Goal: Task Accomplishment & Management: Manage account settings

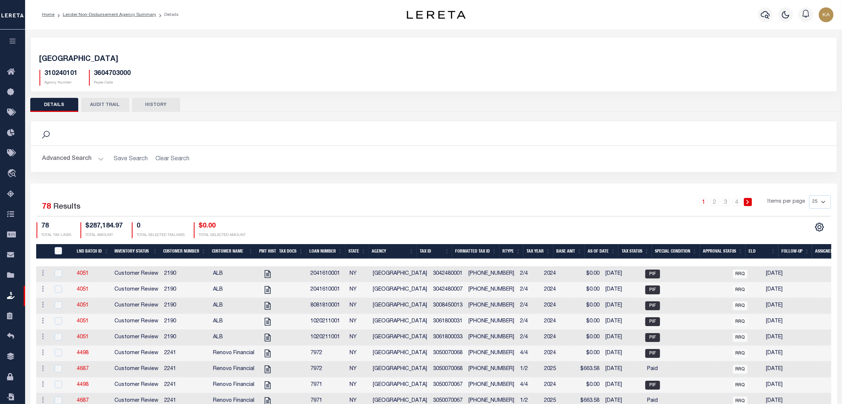
click at [15, 38] on icon "button" at bounding box center [12, 41] width 8 height 7
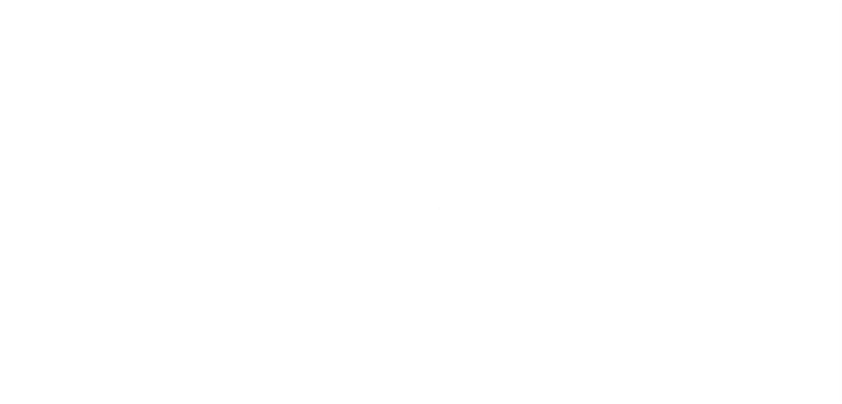
select select "100"
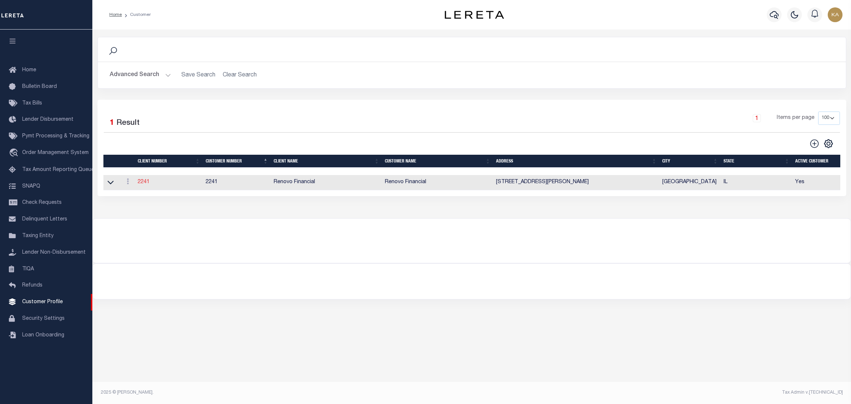
click at [147, 184] on link "2241" at bounding box center [144, 181] width 12 height 5
type input "Renovo Financial"
type input "2241"
type input "Renovo Financial"
type input "[PERSON_NAME]"
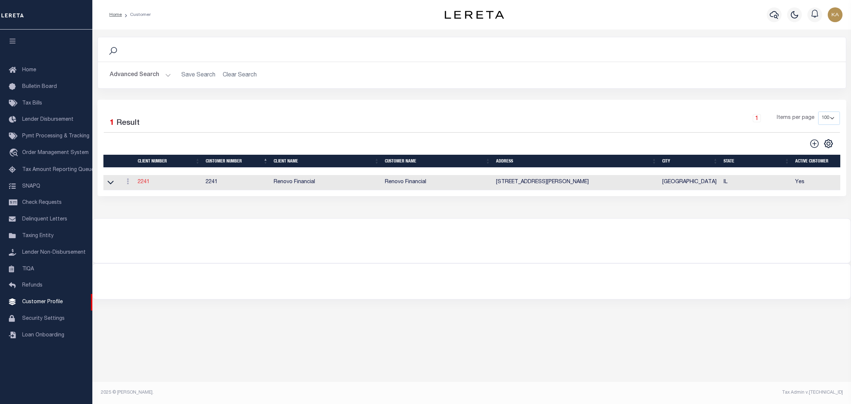
type input "[PERSON_NAME]"
select select "Mixed Portfolio"
type input "[PERSON_NAME]"
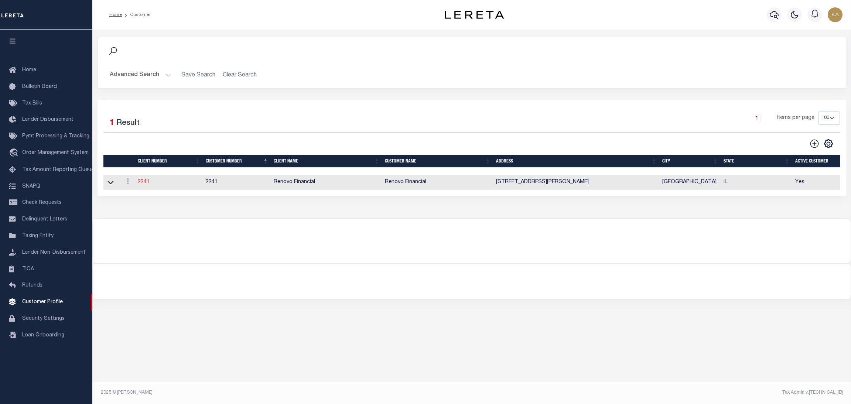
checkbox input "true"
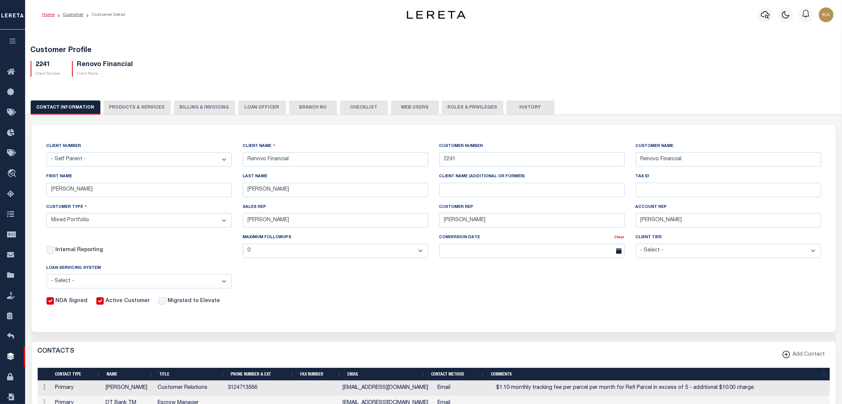
drag, startPoint x: 151, startPoint y: 114, endPoint x: 149, endPoint y: 110, distance: 5.0
click at [150, 113] on button "PRODUCTS & SERVICES" at bounding box center [137, 107] width 68 height 14
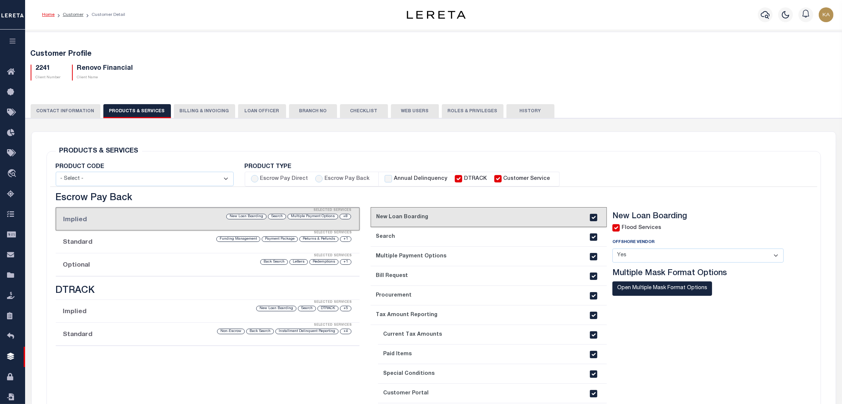
select select "STX"
radio input "true"
checkbox input "true"
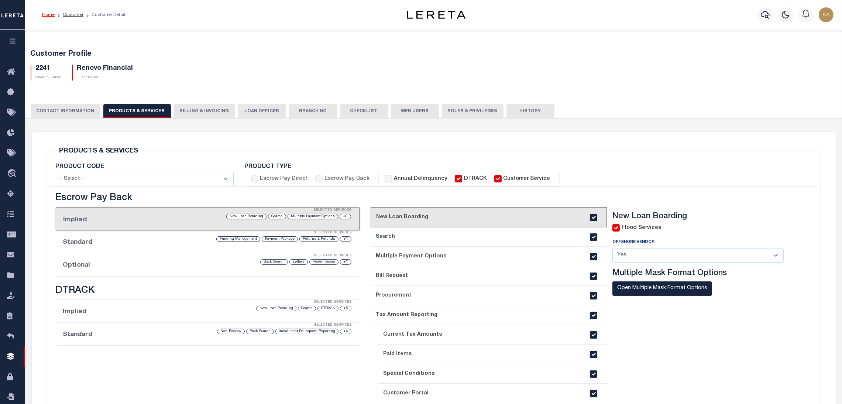
checkbox input "true"
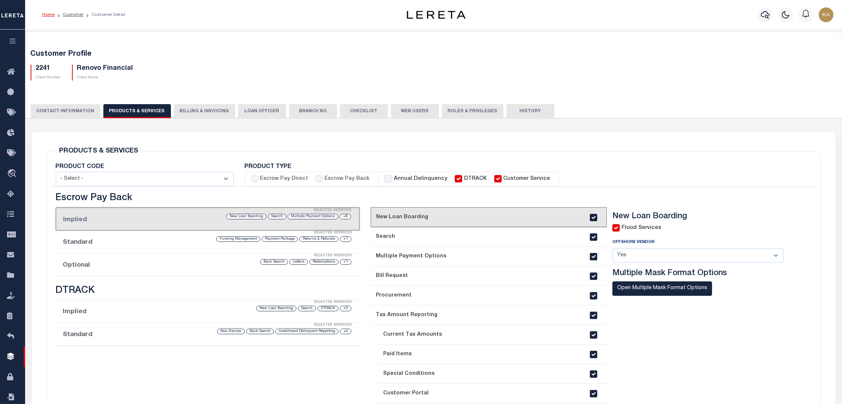
checkbox input "true"
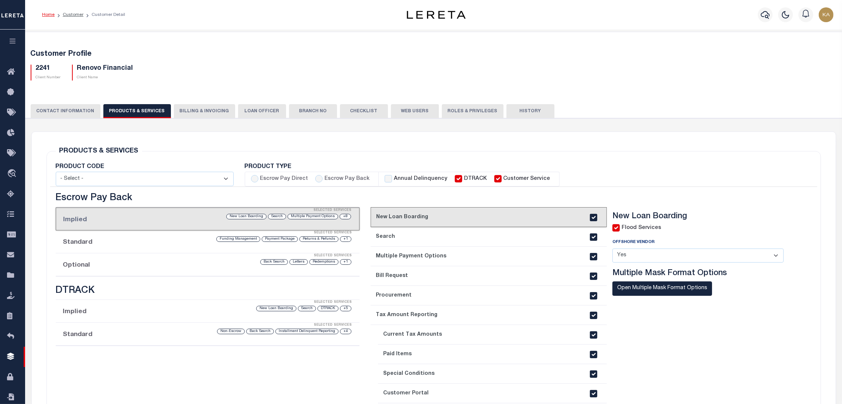
checkbox input "true"
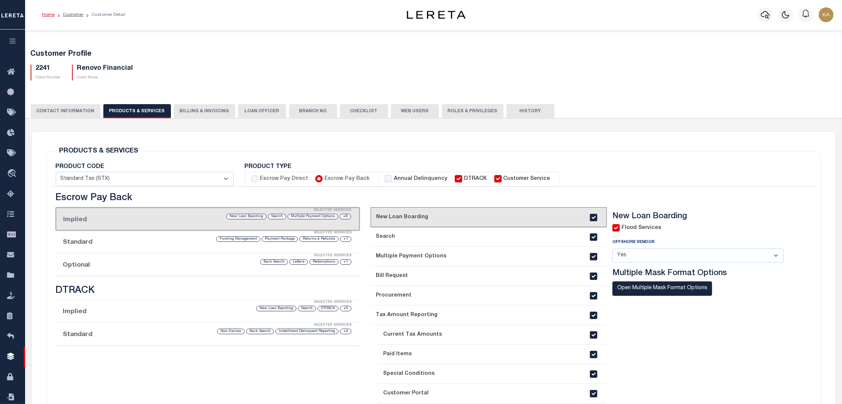
type textarea "$1.10 monthly tracking fee per parcel per month for Refi Parcel in excess of 5 …"
click at [129, 262] on div "Selected Services" at bounding box center [215, 255] width 304 height 15
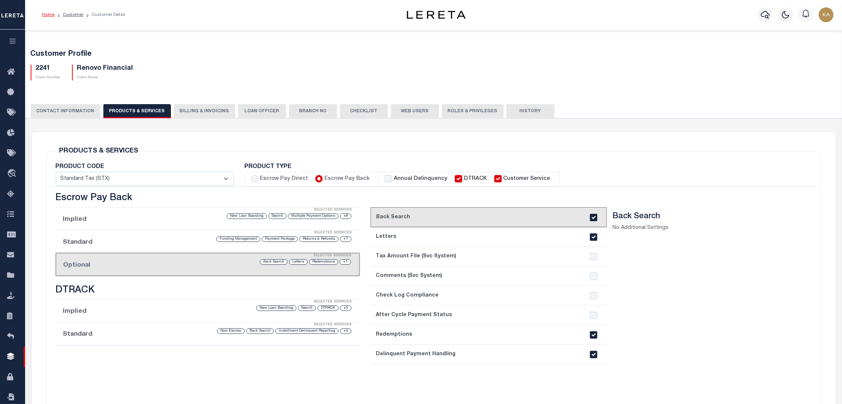
click at [590, 354] on input "checkbox" at bounding box center [593, 354] width 7 height 7
checkbox input "false"
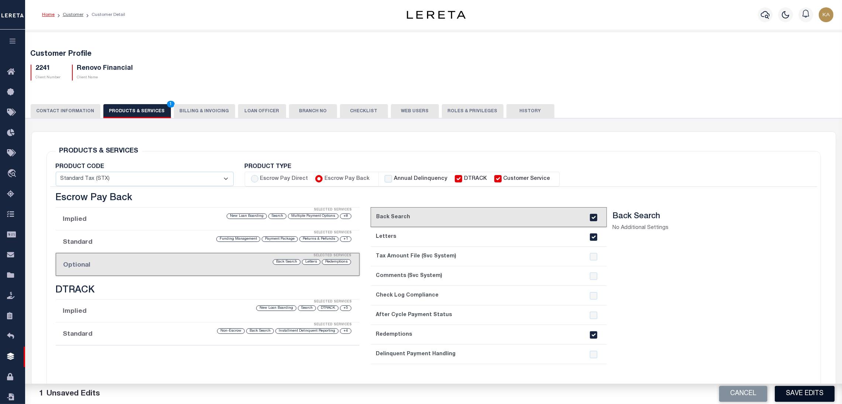
click at [796, 390] on button "Save Edits" at bounding box center [805, 394] width 60 height 16
